Goal: Transaction & Acquisition: Book appointment/travel/reservation

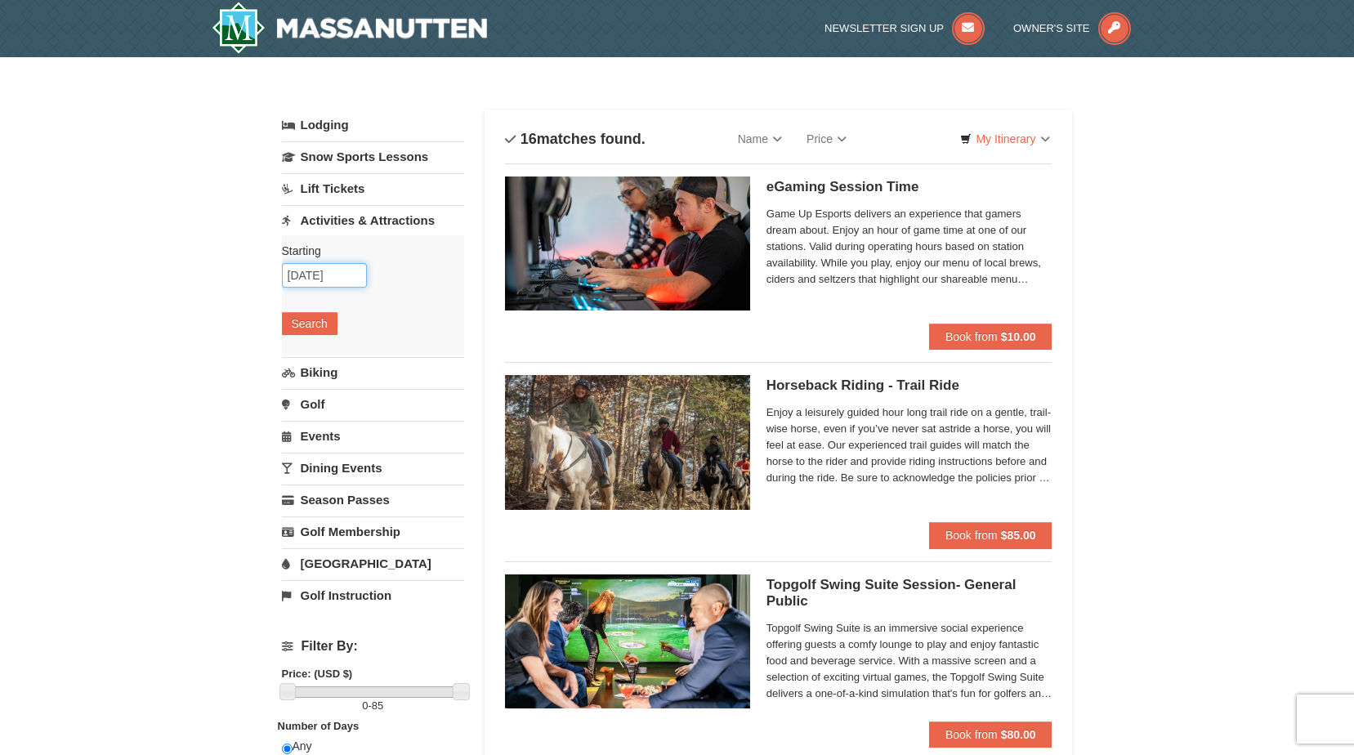
click at [314, 278] on input "11/27/2025" at bounding box center [324, 275] width 85 height 25
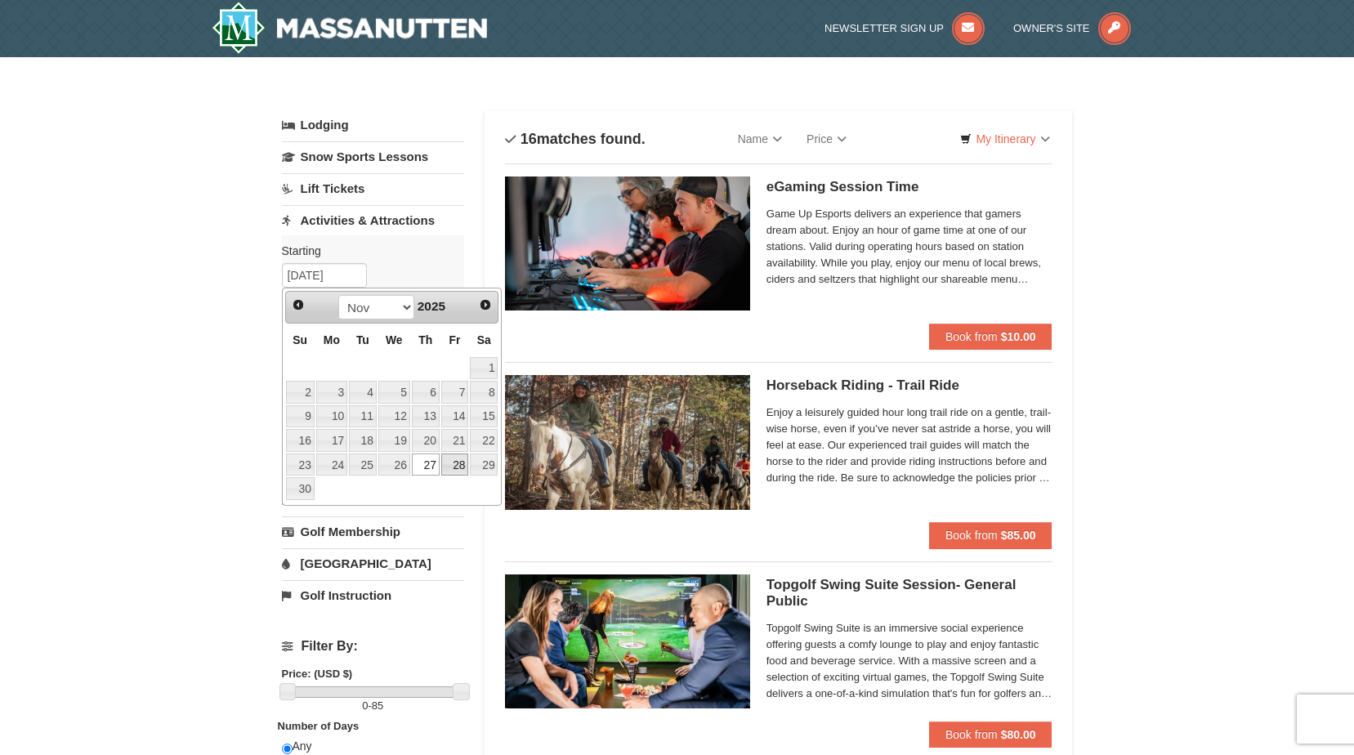
click at [449, 466] on link "28" at bounding box center [455, 464] width 28 height 23
type input "11/28/2025"
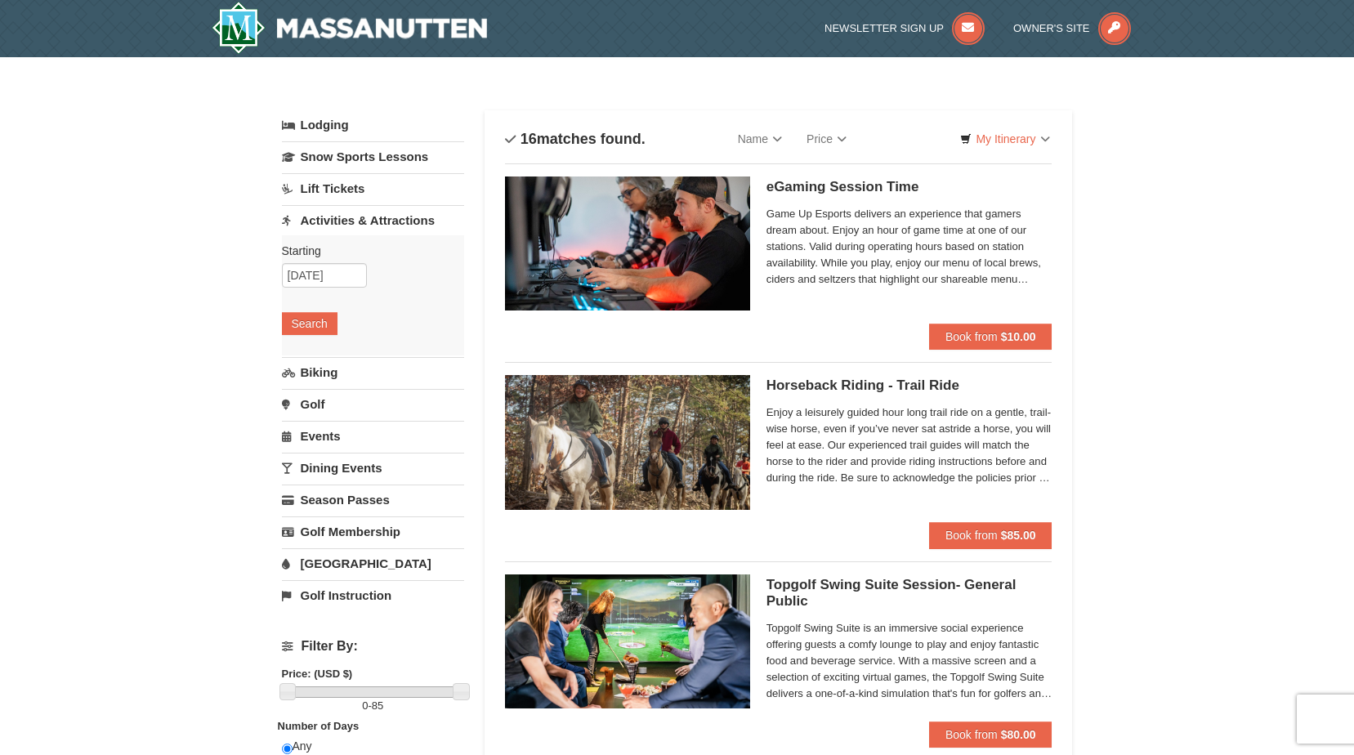
click at [305, 339] on div "Starting Please format dates MM/DD/YYYY Please format dates MM/DD/YYYY 11/28/20…" at bounding box center [373, 295] width 182 height 120
click at [308, 329] on button "Search" at bounding box center [310, 323] width 56 height 23
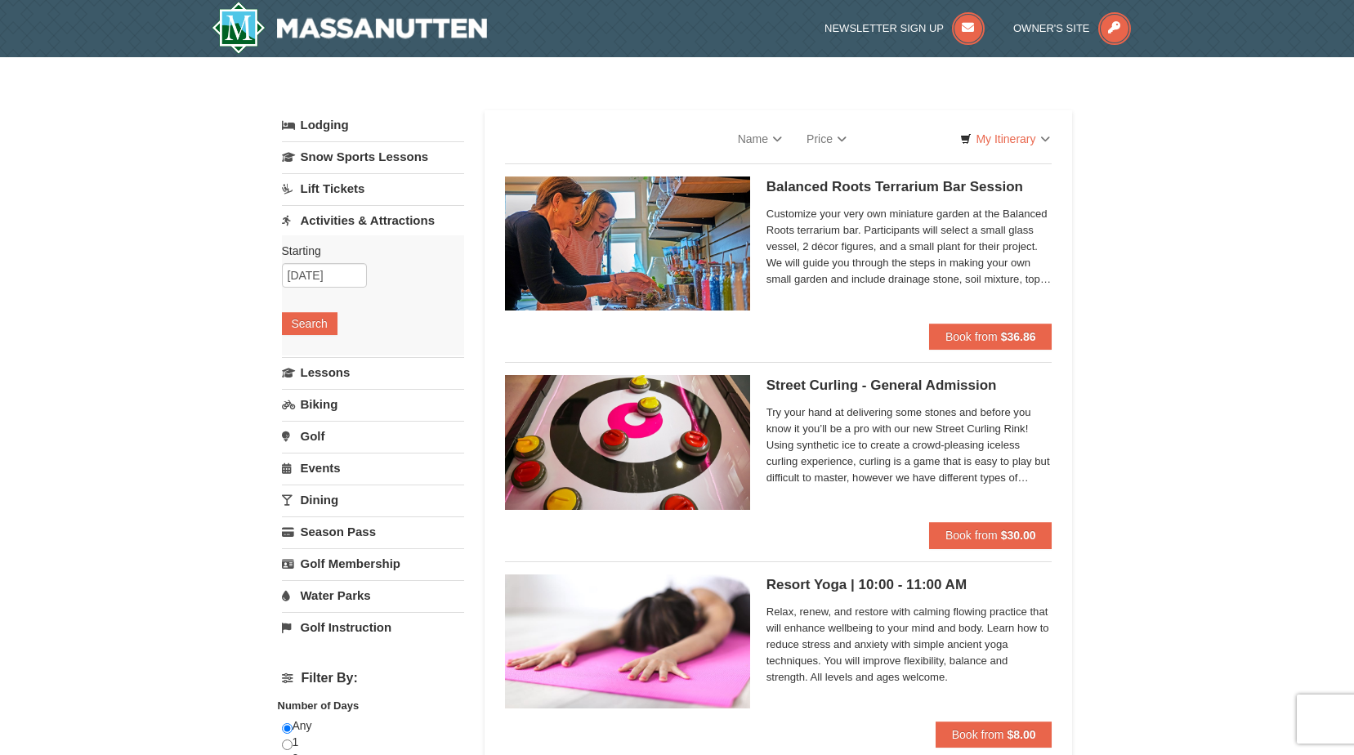
select select "9"
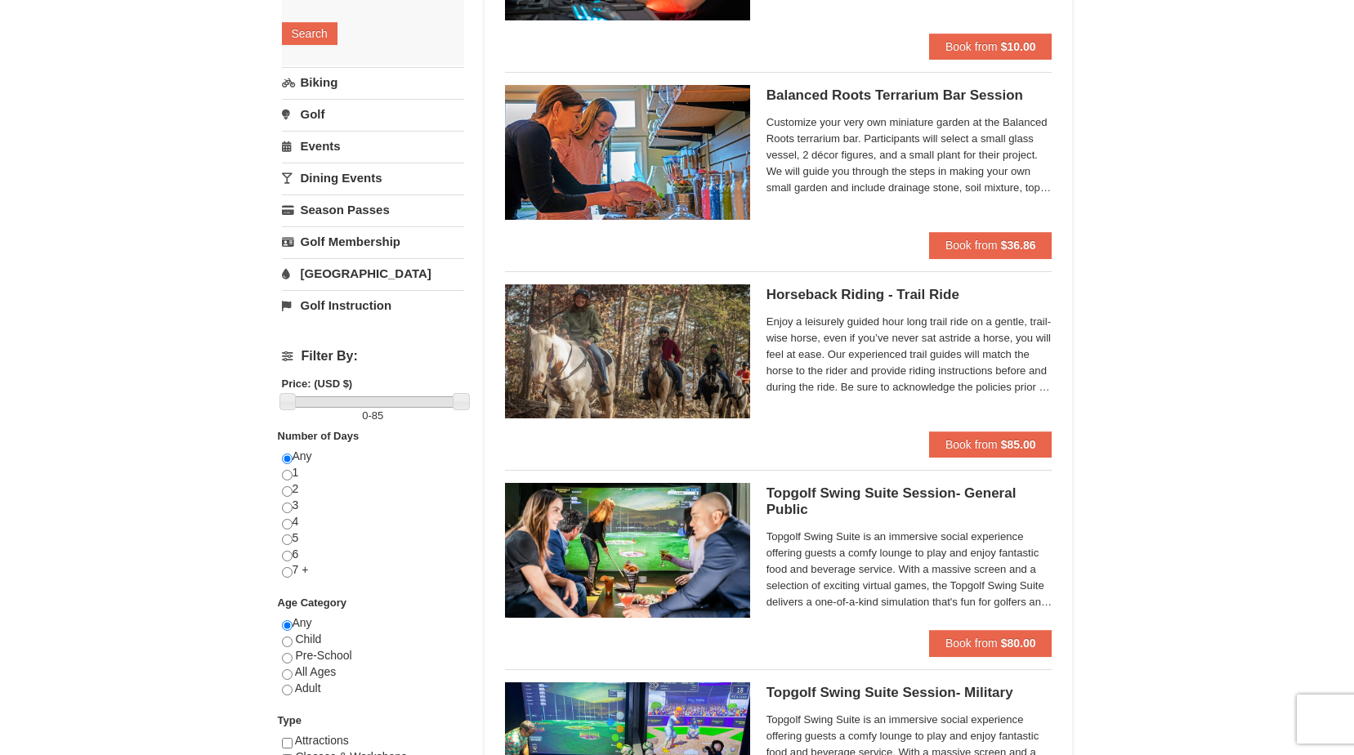
scroll to position [82, 0]
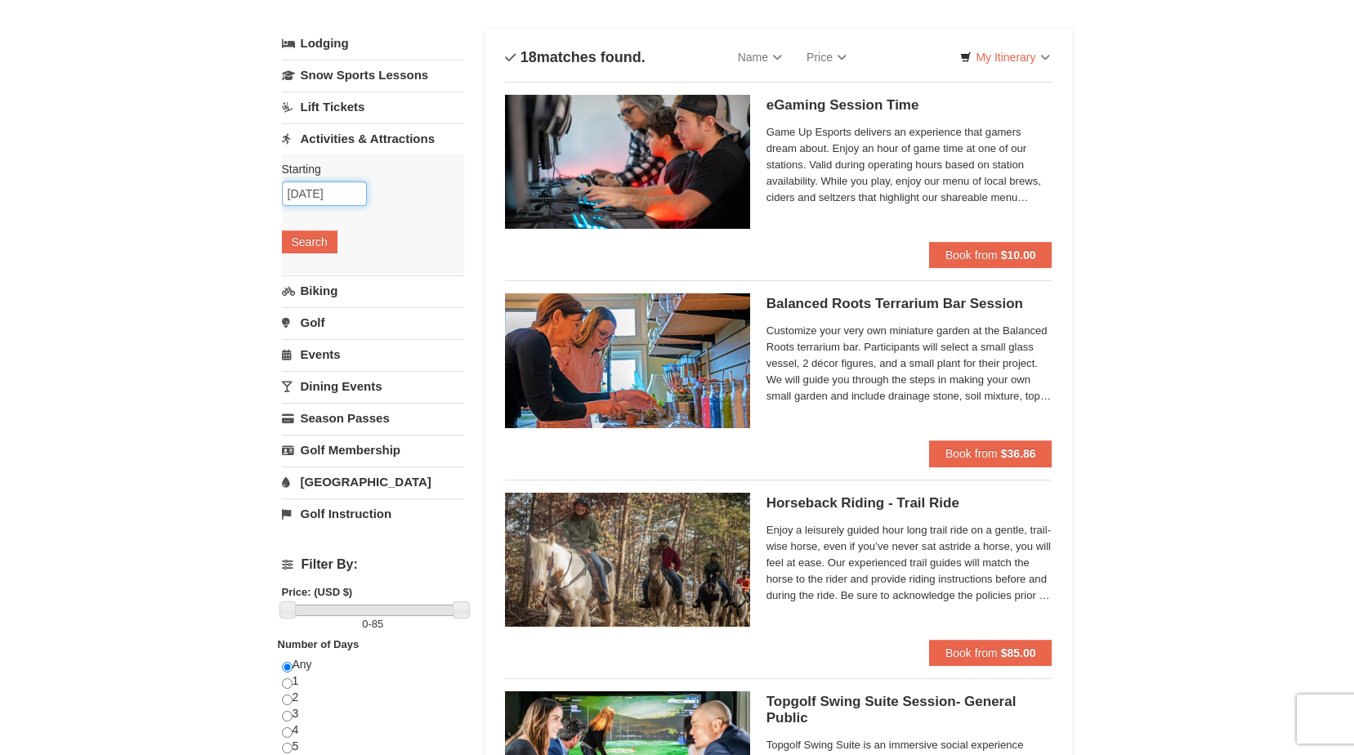
click at [322, 190] on input "[DATE]" at bounding box center [324, 193] width 85 height 25
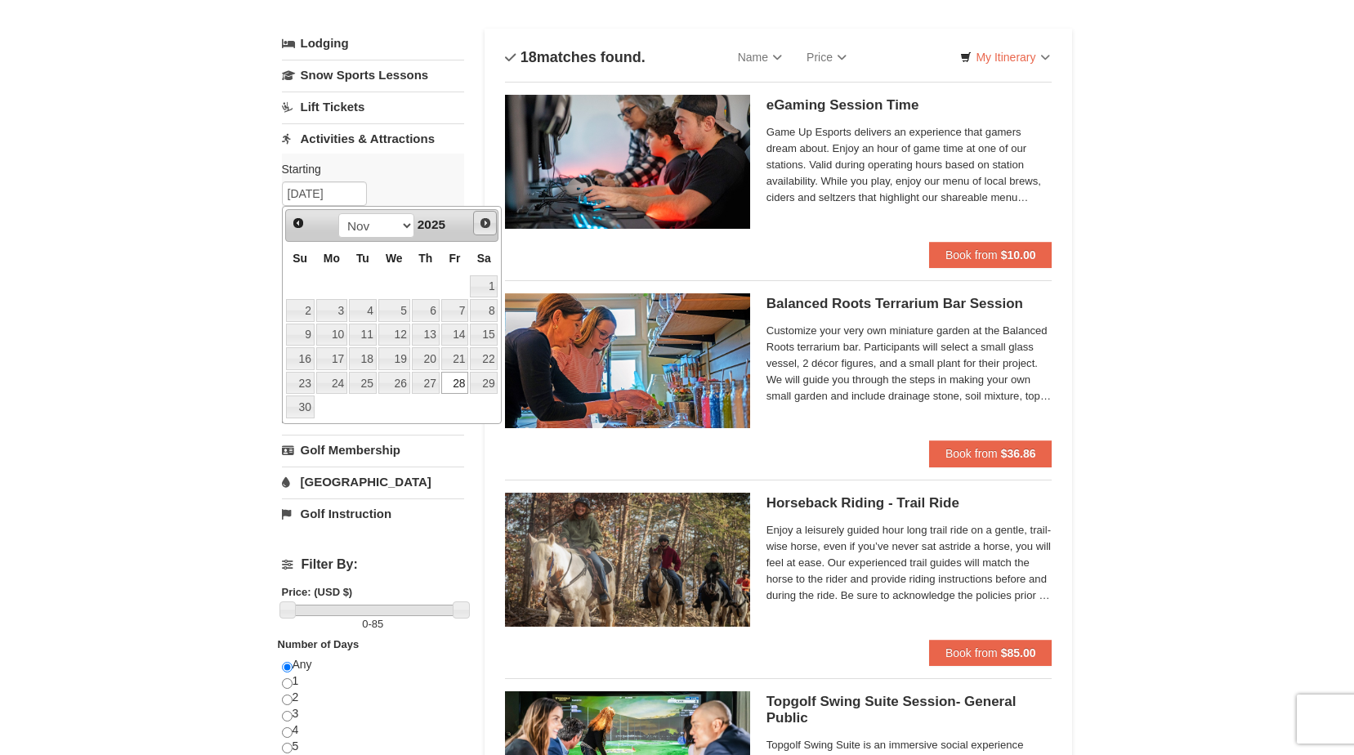
click at [485, 225] on span "Next" at bounding box center [485, 222] width 13 height 13
click at [456, 346] on link "19" at bounding box center [455, 334] width 28 height 23
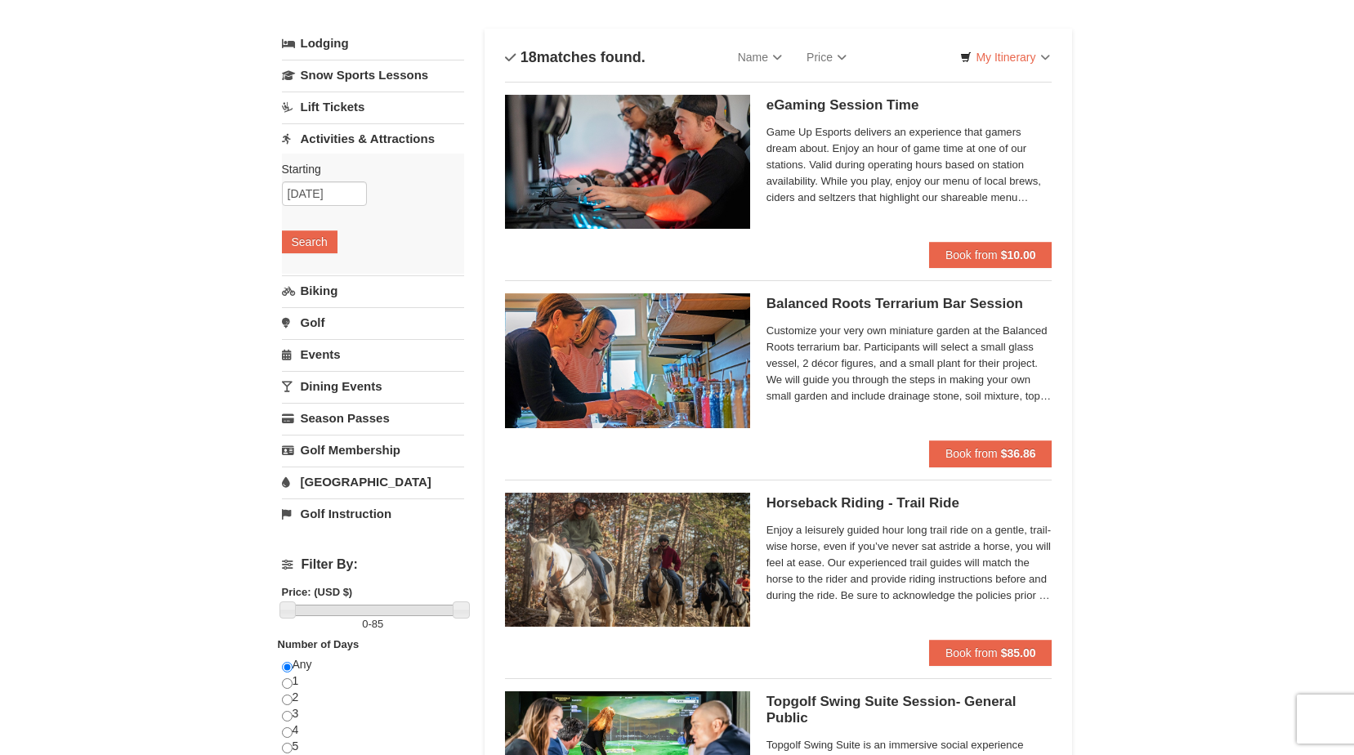
click at [344, 206] on div "Starting Please format dates MM/DD/YYYY Please format dates MM/DD/YYYY 12/19/20…" at bounding box center [373, 214] width 182 height 120
click at [348, 181] on div "Starting Please format dates MM/DD/YYYY Please format dates MM/DD/YYYY 12/19/20…" at bounding box center [373, 214] width 182 height 120
click at [348, 198] on input "12/19/2025" at bounding box center [324, 193] width 85 height 25
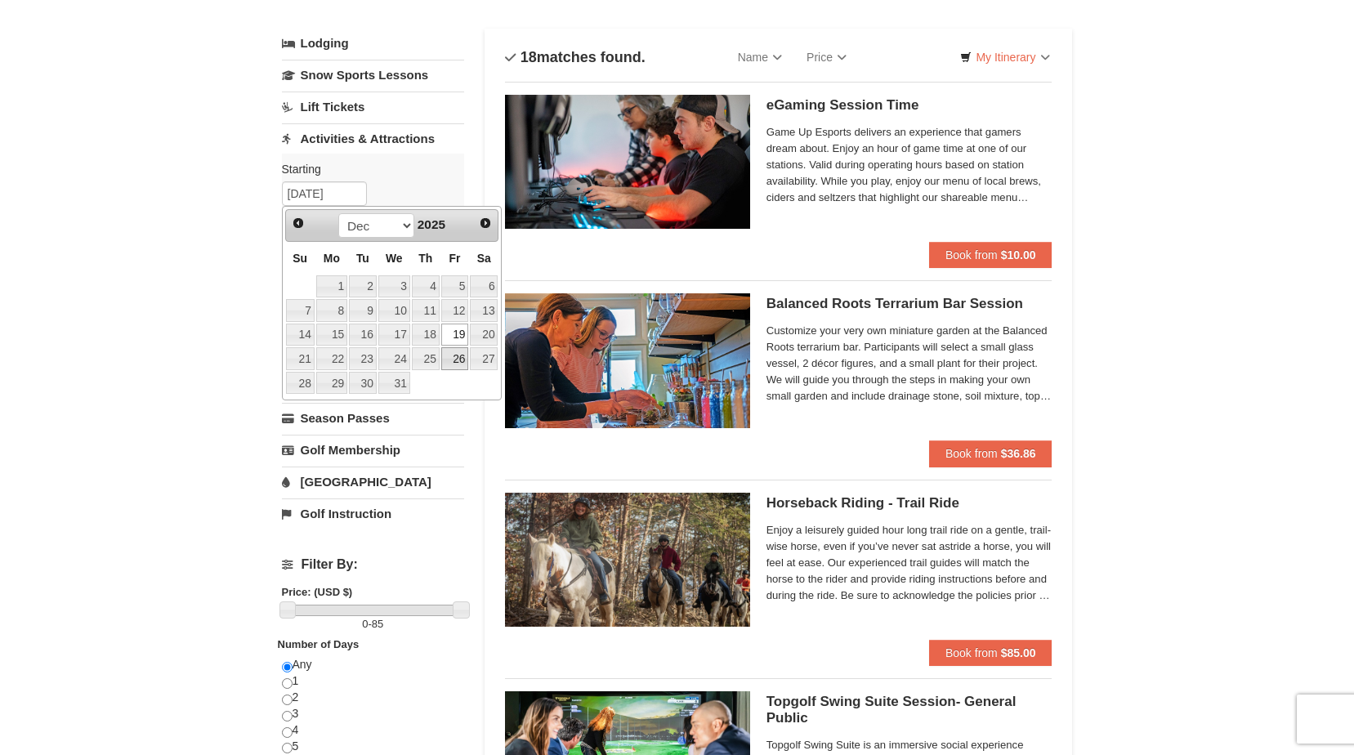
click at [453, 355] on link "26" at bounding box center [455, 358] width 28 height 23
type input "[DATE]"
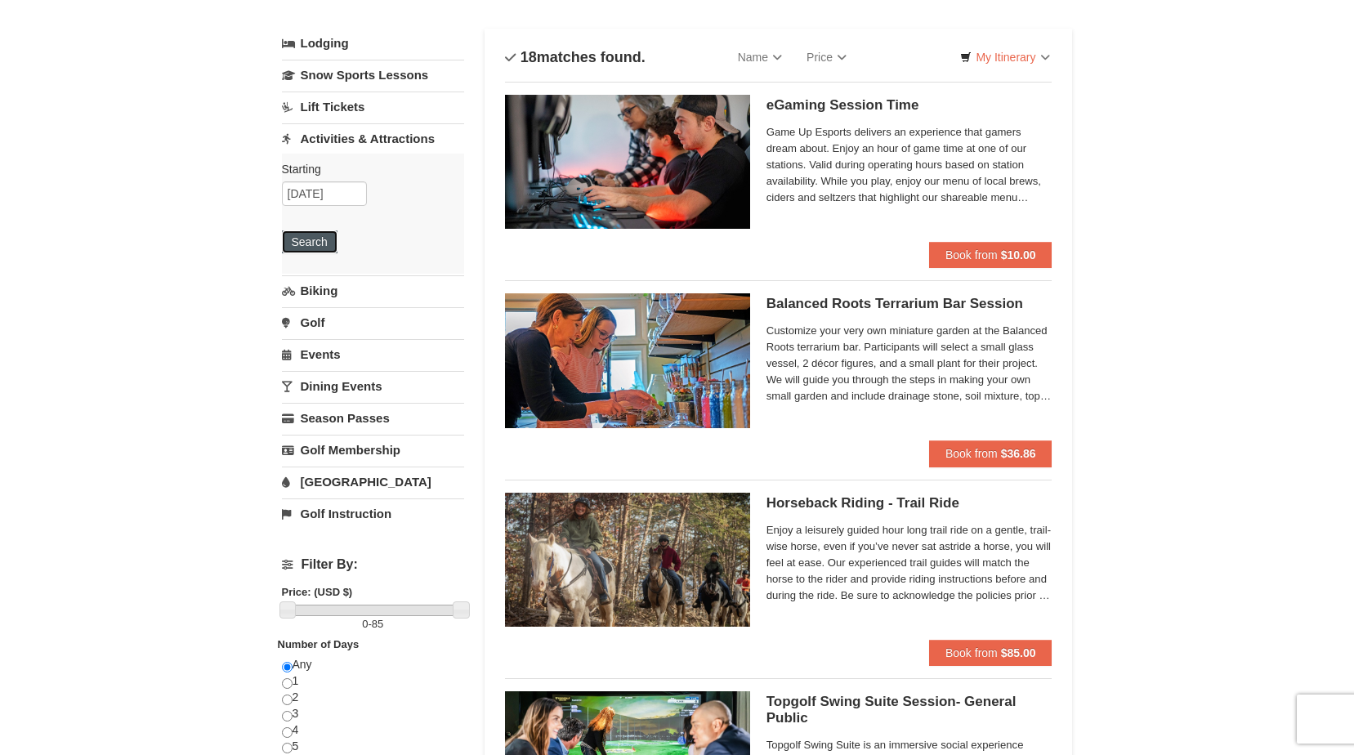
click at [326, 244] on button "Search" at bounding box center [310, 241] width 56 height 23
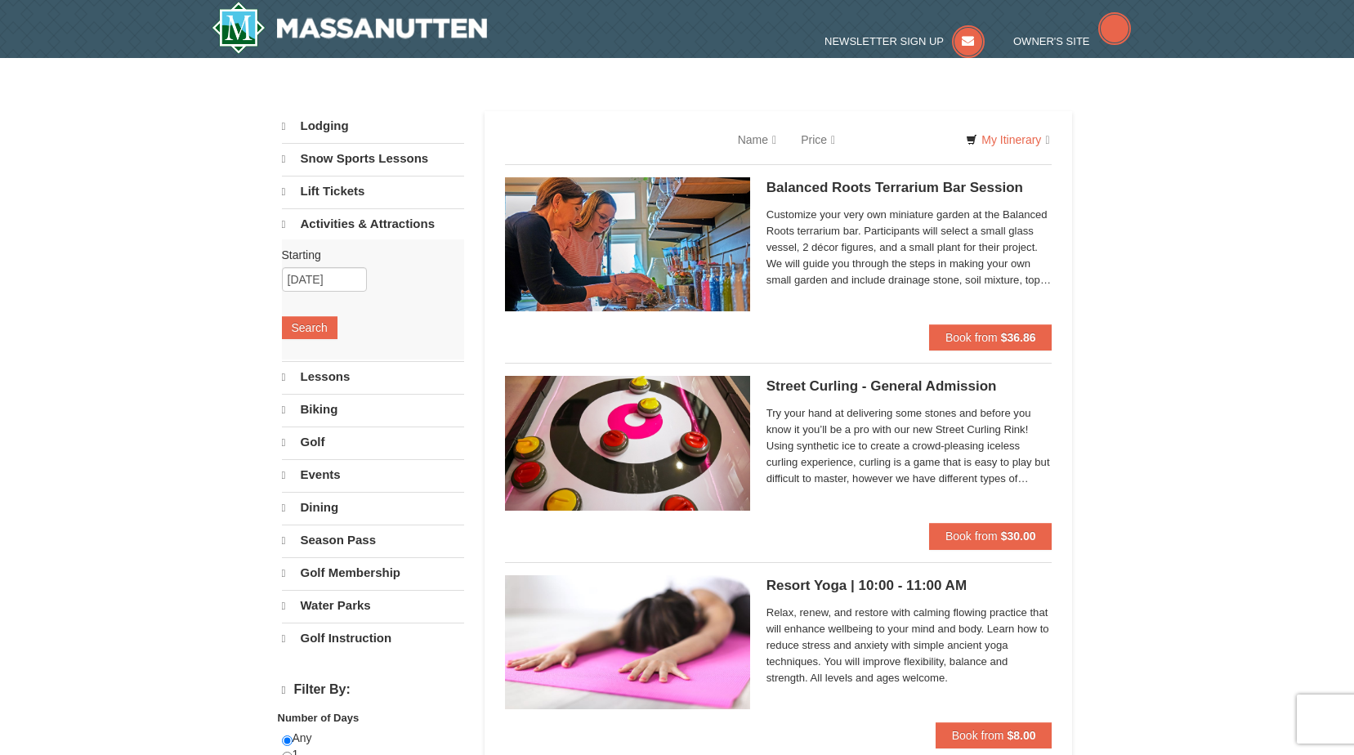
select select "9"
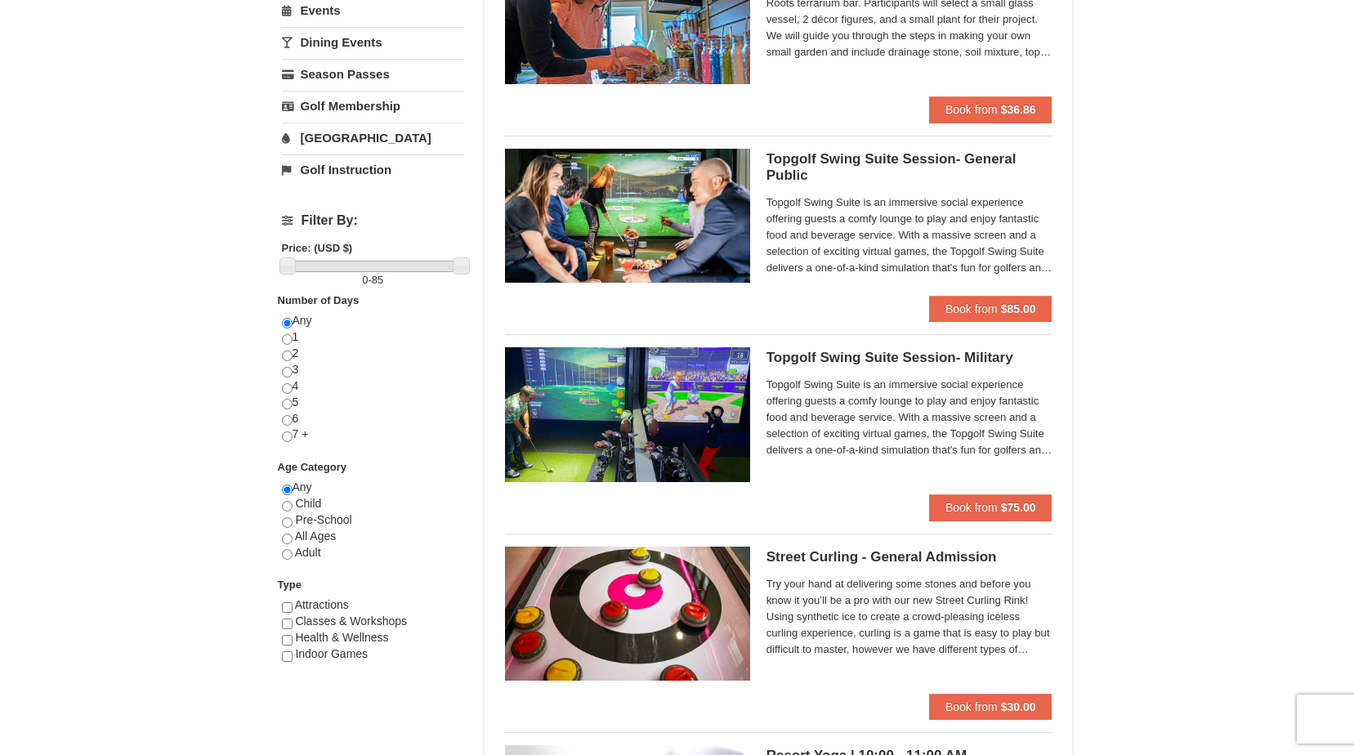
scroll to position [163, 0]
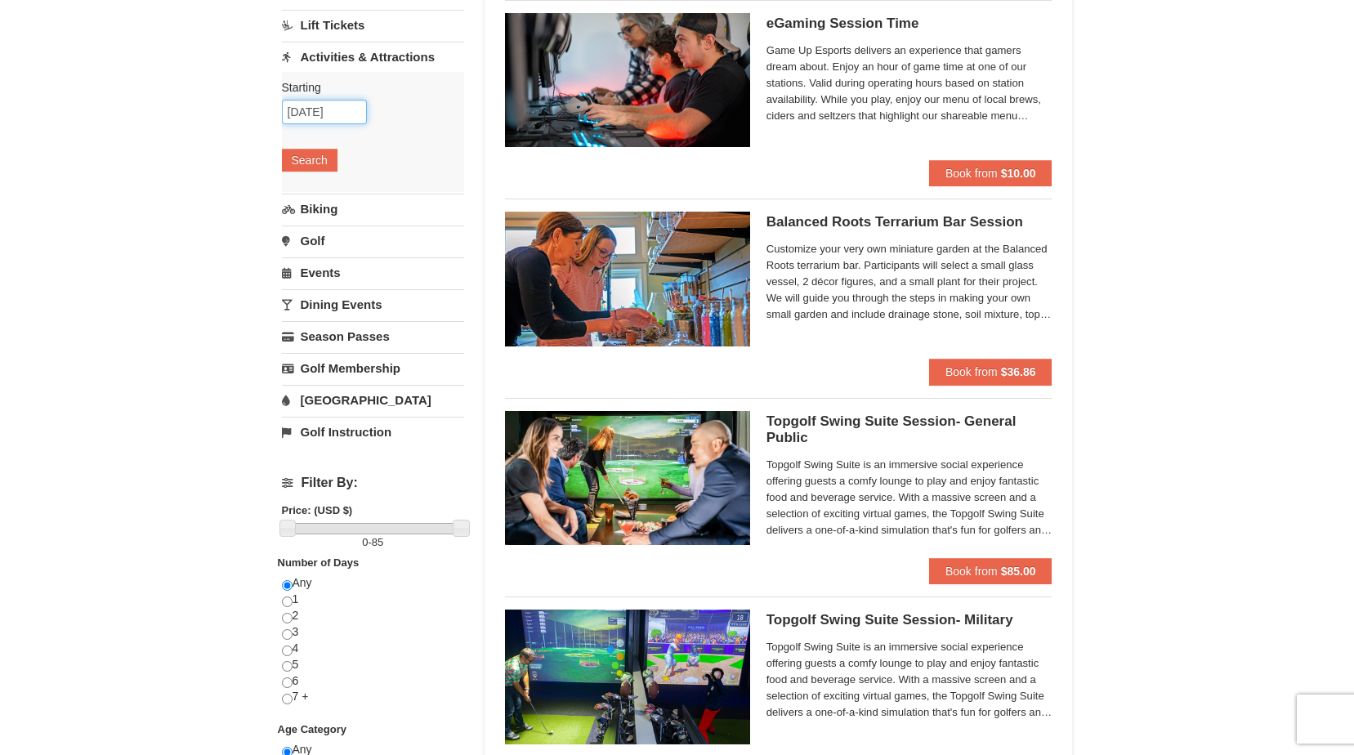
click at [305, 111] on input "[DATE]" at bounding box center [324, 112] width 85 height 25
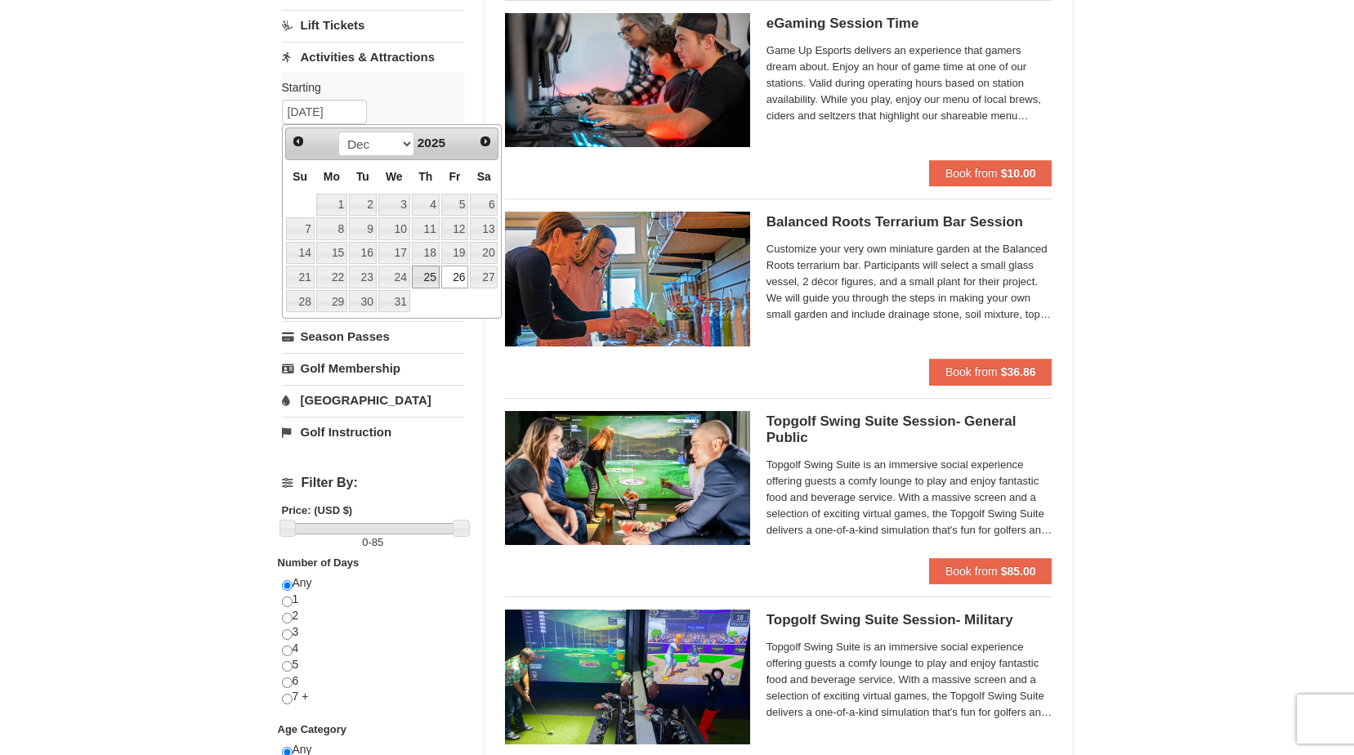
click at [431, 276] on link "25" at bounding box center [426, 276] width 28 height 23
type input "[DATE]"
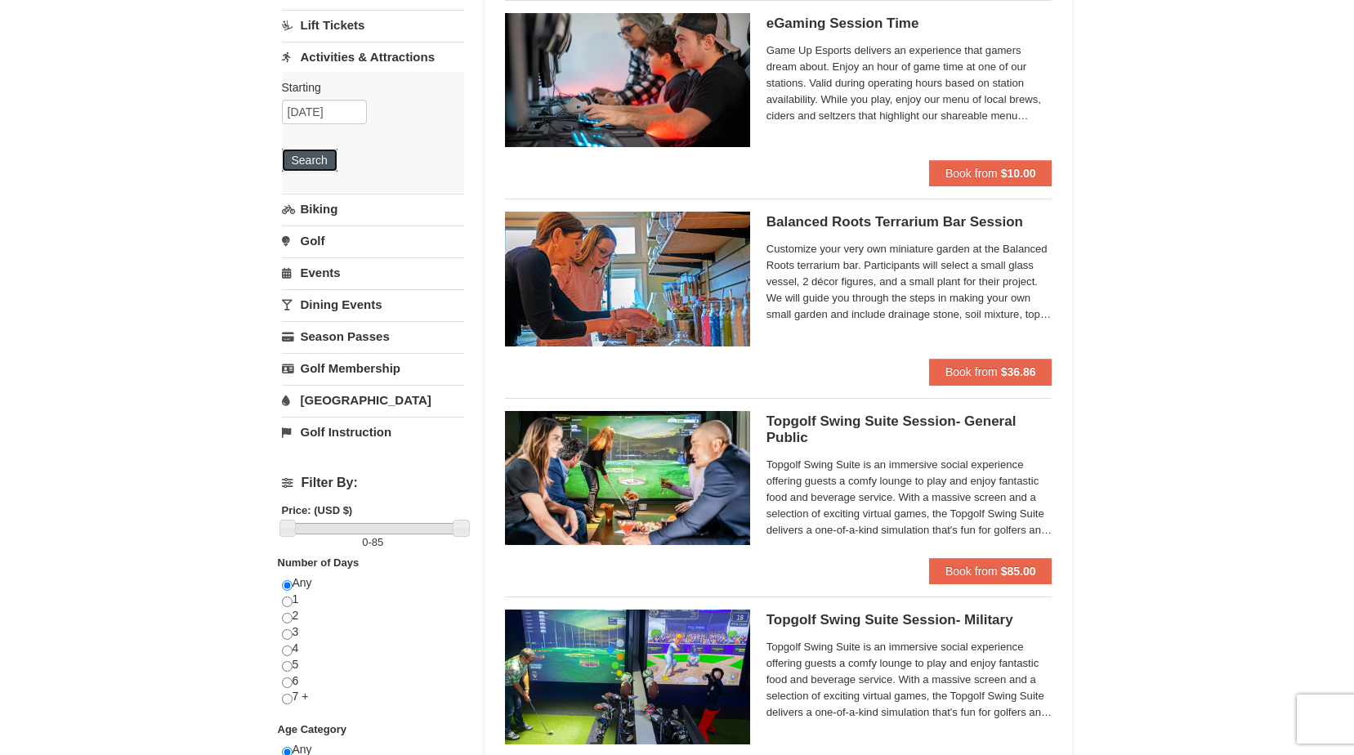
click at [333, 160] on button "Search" at bounding box center [310, 160] width 56 height 23
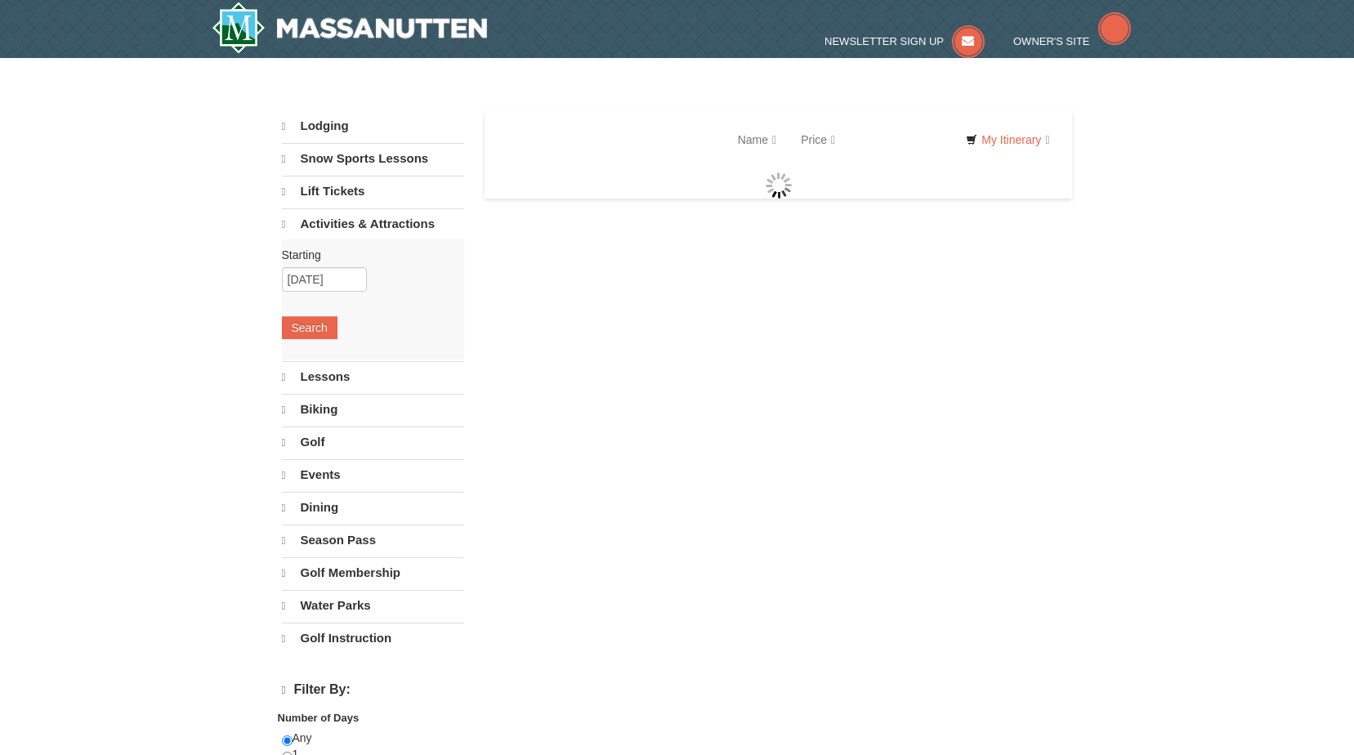
select select "9"
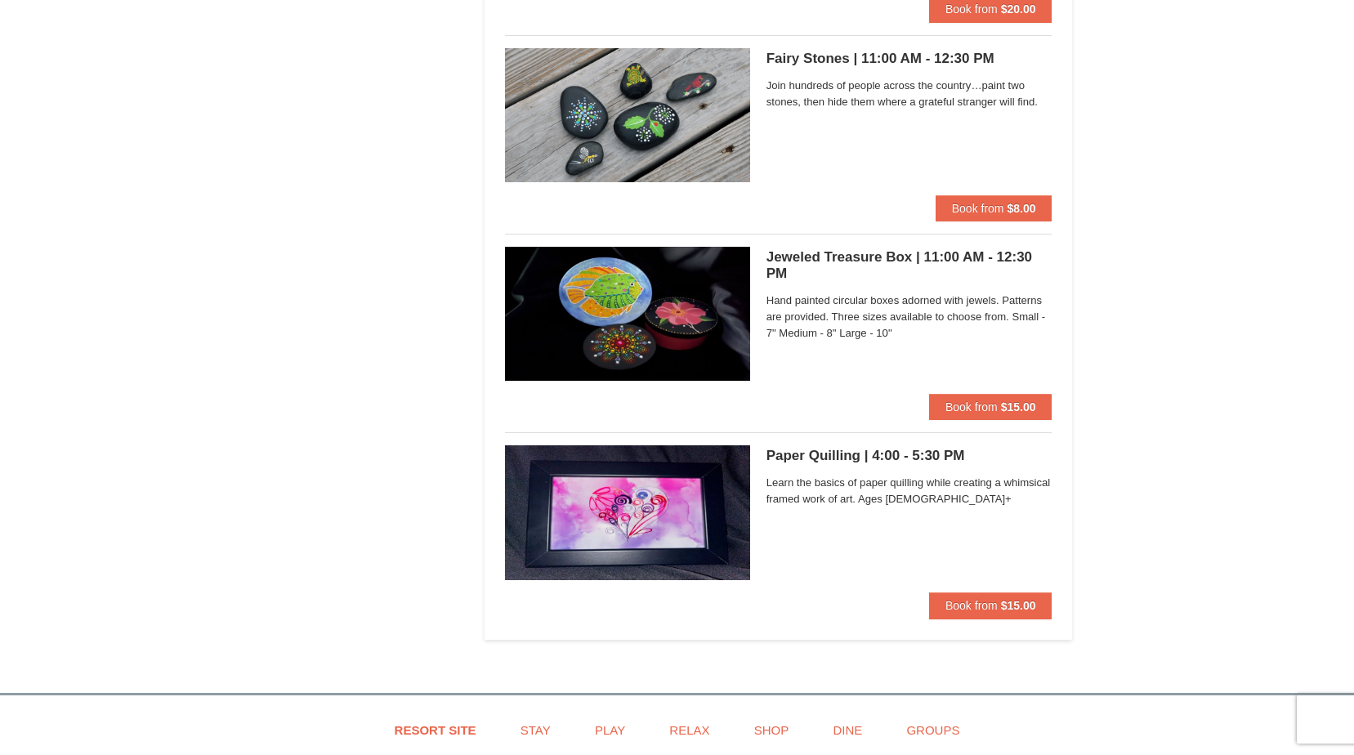
scroll to position [2042, 0]
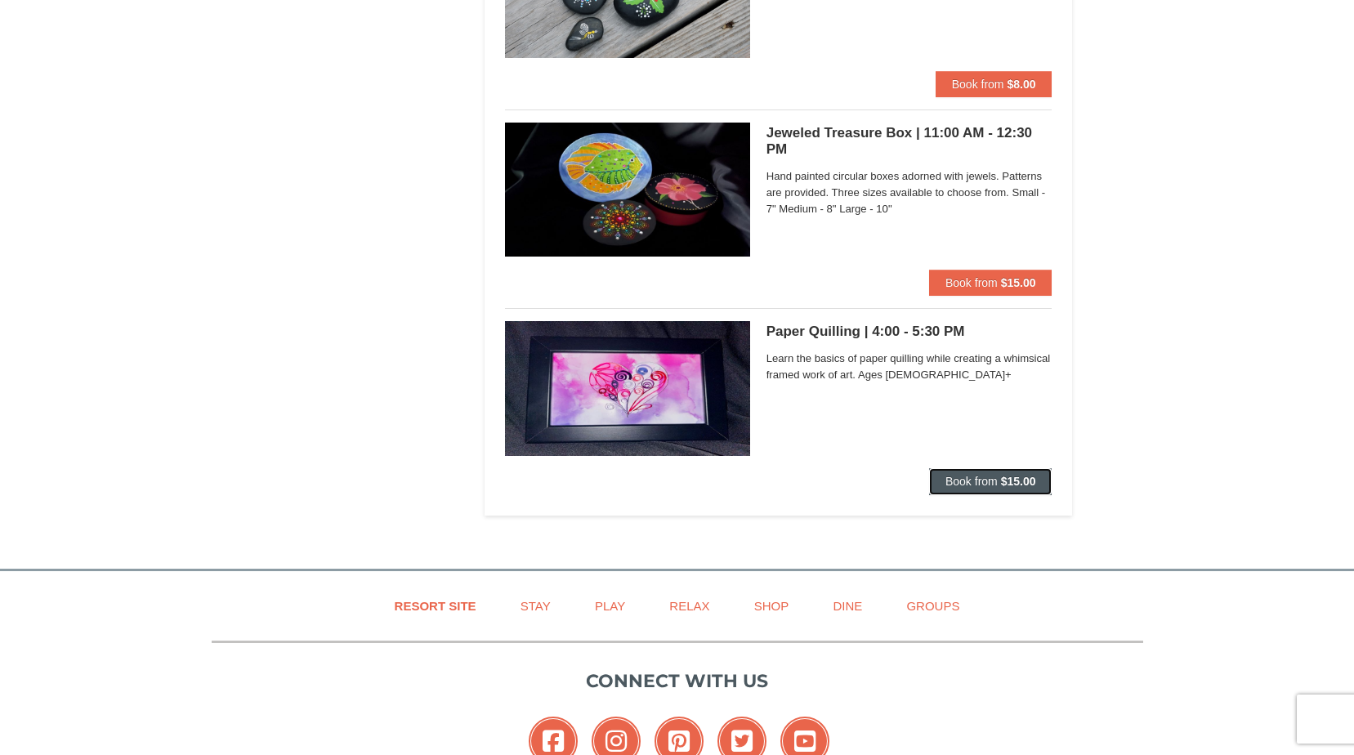
click at [988, 489] on button "Book from $15.00" at bounding box center [990, 481] width 123 height 26
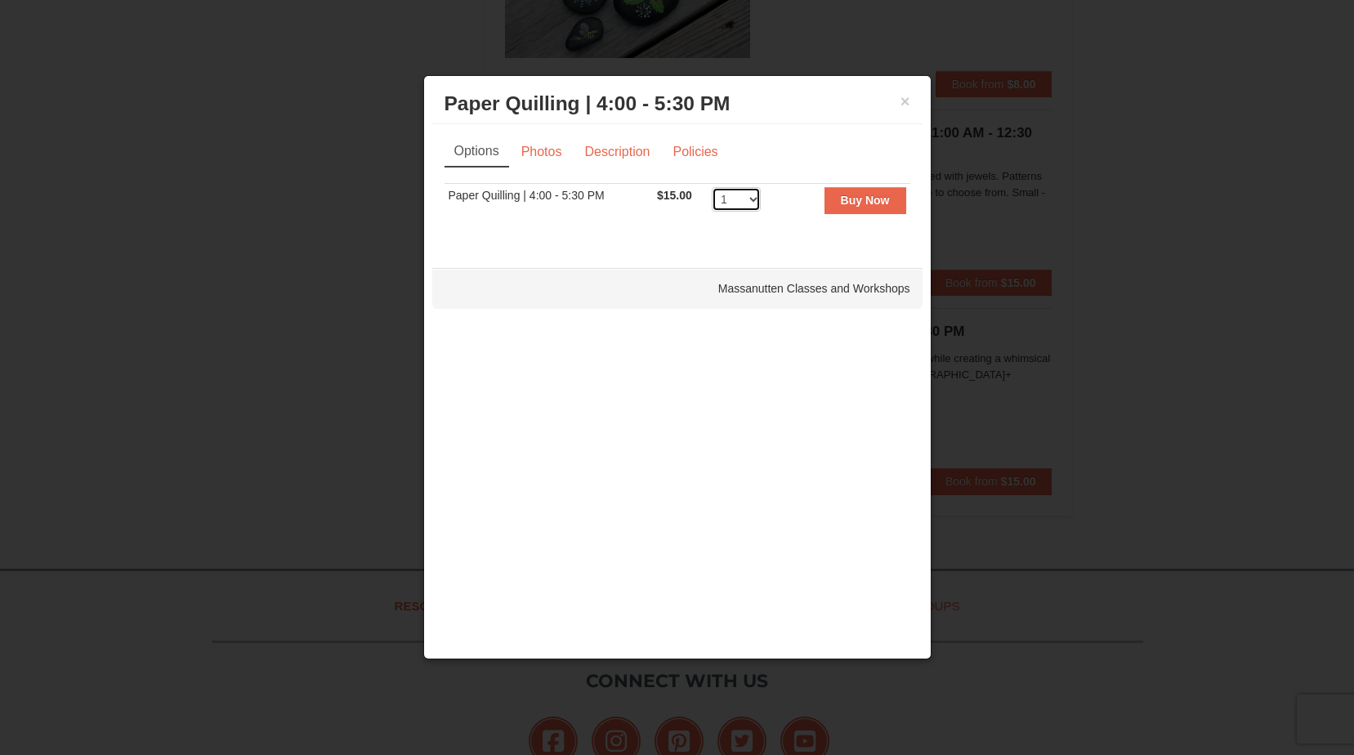
click at [731, 195] on select "1 2 3 4 5 6 7 8 9 10" at bounding box center [736, 199] width 49 height 25
click at [843, 198] on strong "Buy Now" at bounding box center [865, 200] width 49 height 13
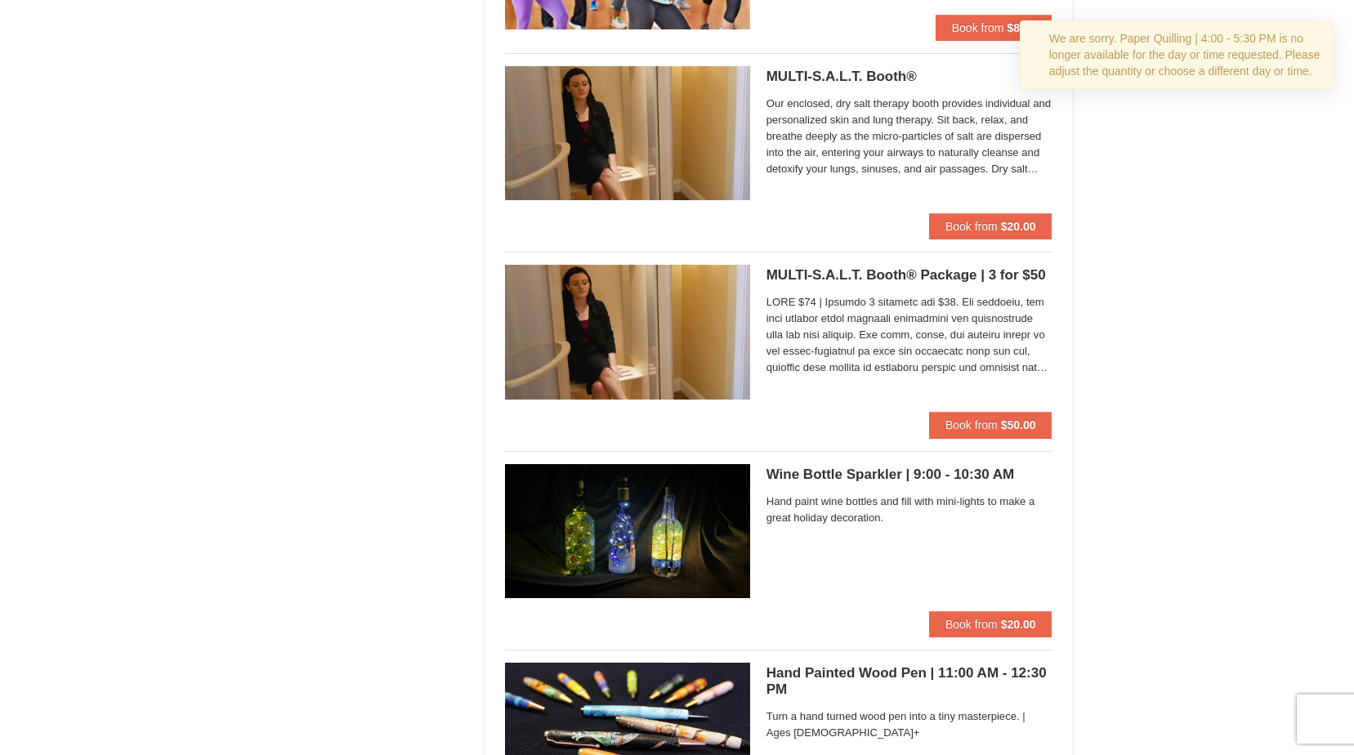
scroll to position [0, 0]
